Goal: Register for event/course

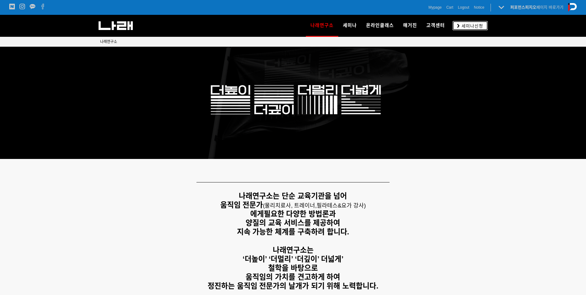
click at [470, 25] on span "세미나신청" at bounding box center [471, 26] width 23 height 6
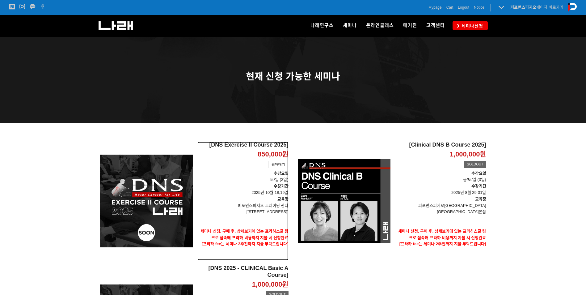
click at [220, 185] on p "수강기간 2025년 10월 18,19일" at bounding box center [243, 189] width 91 height 13
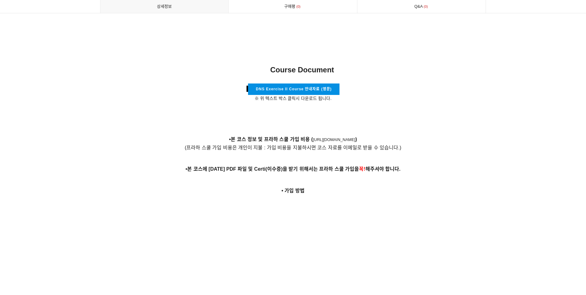
scroll to position [2083, 0]
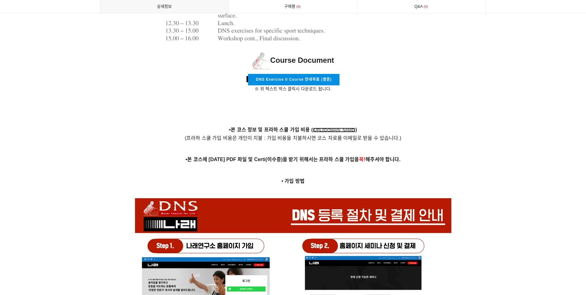
click at [335, 128] on link "https://www.rehabps.cz/rehab/course.php?c_id=3343" at bounding box center [334, 130] width 42 height 5
